Goal: Transaction & Acquisition: Subscribe to service/newsletter

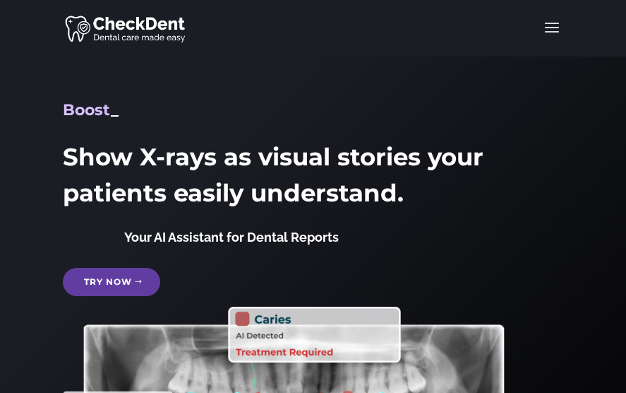
click at [136, 282] on link "Try Now" at bounding box center [111, 282] width 97 height 28
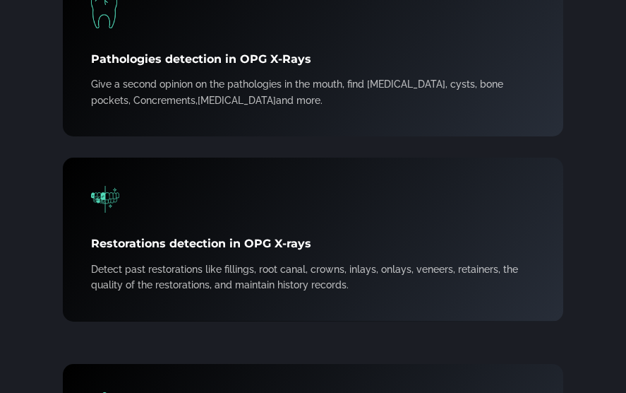
scroll to position [2329, 0]
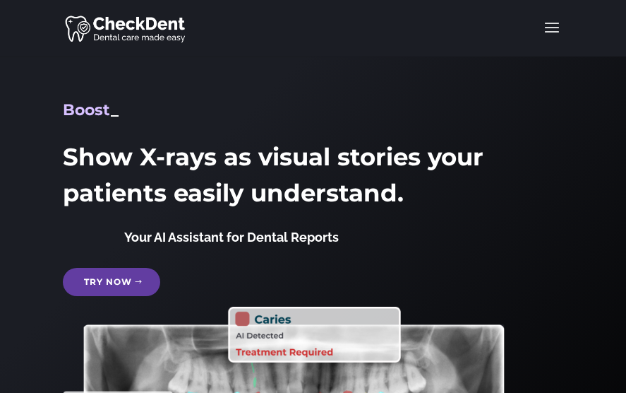
click at [137, 282] on link "Try Now" at bounding box center [111, 282] width 97 height 28
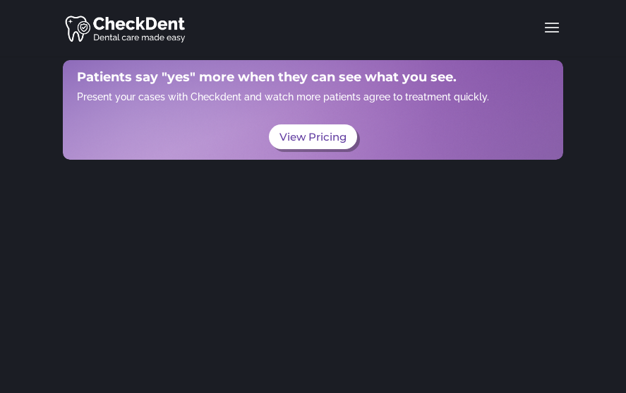
click at [331, 136] on link "View Pricing" at bounding box center [313, 136] width 88 height 25
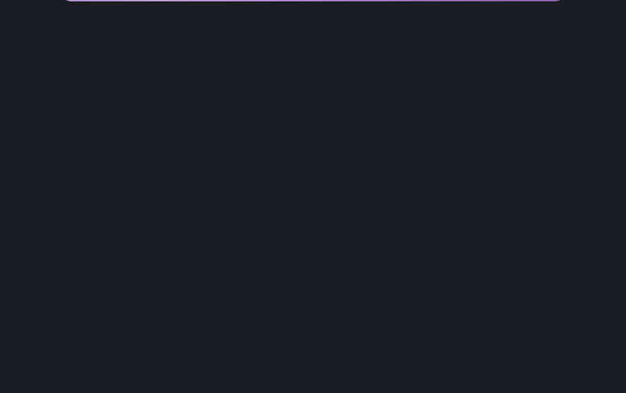
scroll to position [133, 0]
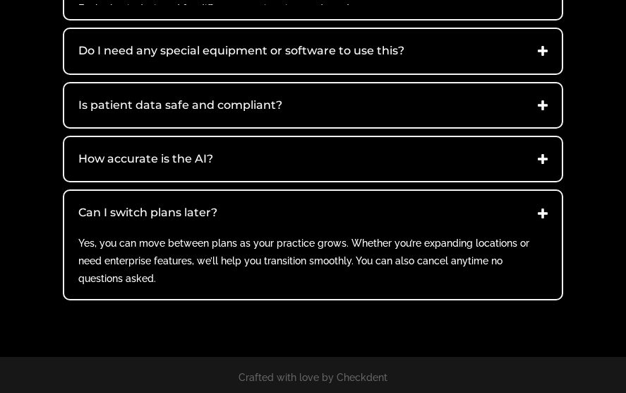
scroll to position [1457, 0]
